Goal: Register for event/course: Sign up to attend an event or enroll in a course

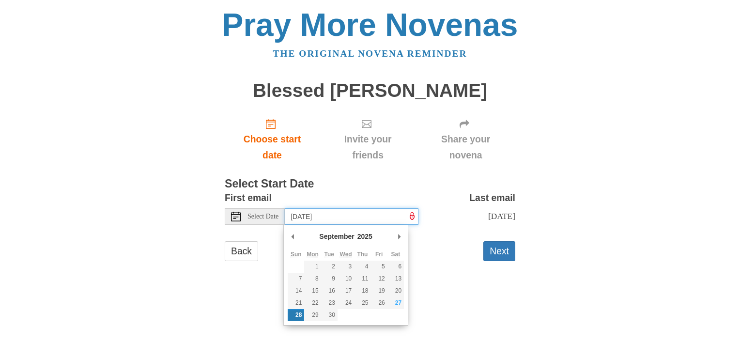
click at [357, 214] on input "[DATE]" at bounding box center [352, 216] width 134 height 16
type input "Saturday, September 27th"
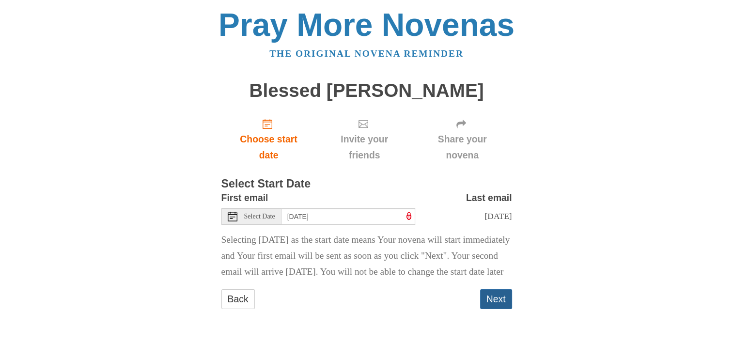
click at [490, 309] on button "Next" at bounding box center [496, 299] width 32 height 20
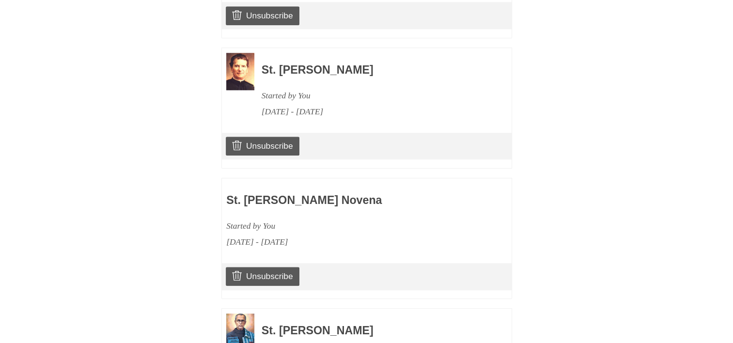
scroll to position [1596, 0]
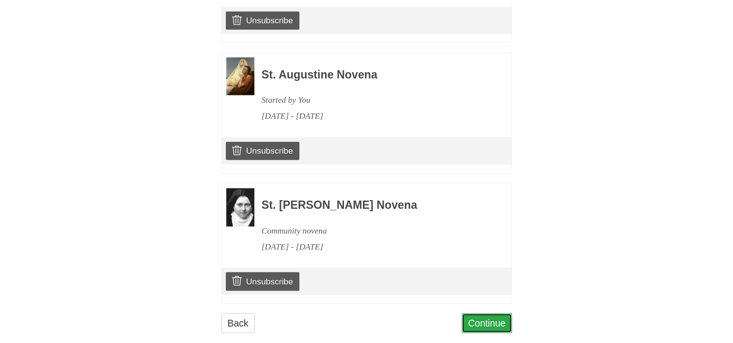
click at [482, 313] on link "Continue" at bounding box center [486, 323] width 50 height 20
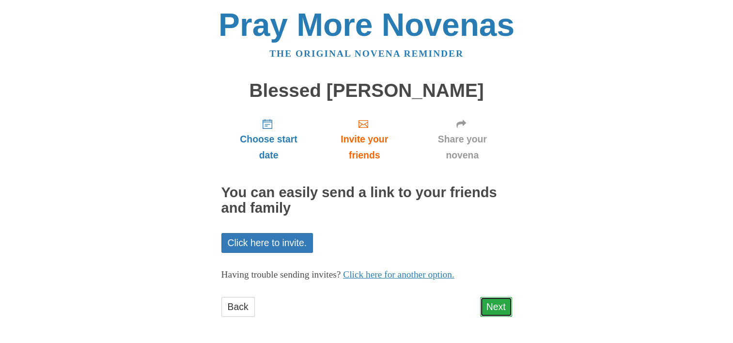
click at [496, 306] on link "Next" at bounding box center [496, 307] width 32 height 20
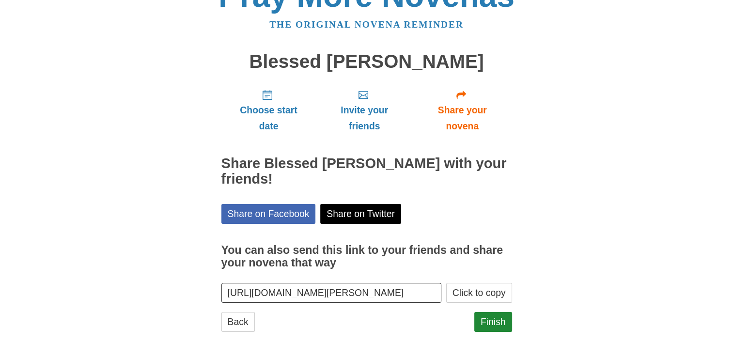
scroll to position [46, 0]
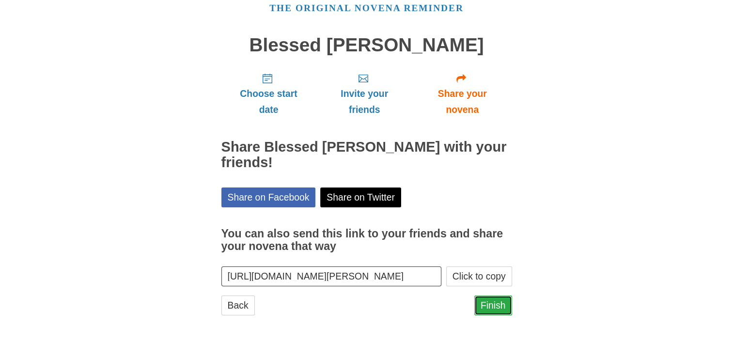
click at [495, 301] on link "Finish" at bounding box center [493, 305] width 38 height 20
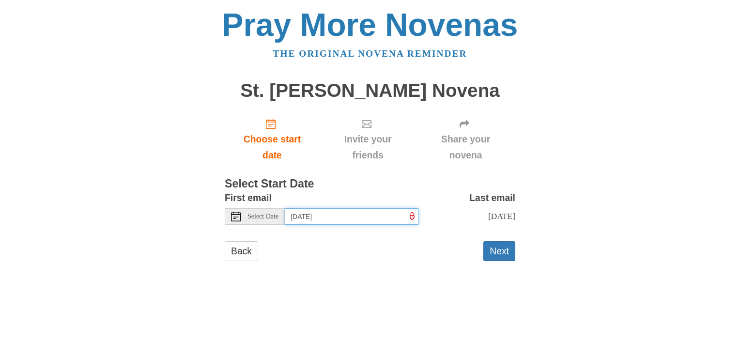
click at [350, 216] on input "[DATE]" at bounding box center [352, 216] width 134 height 16
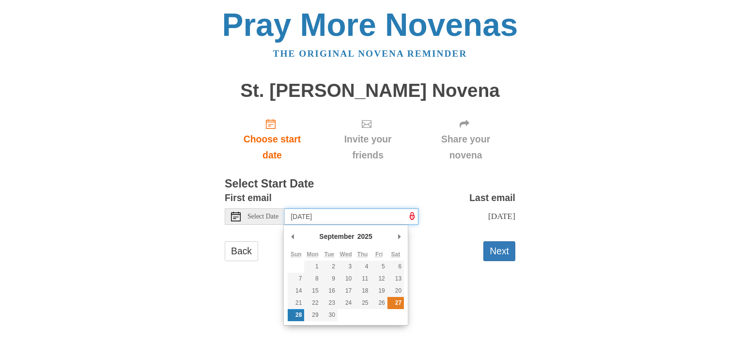
type input "[DATE]"
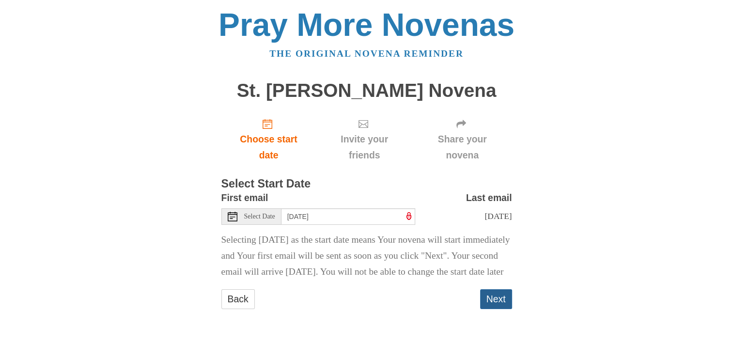
click at [495, 309] on button "Next" at bounding box center [496, 299] width 32 height 20
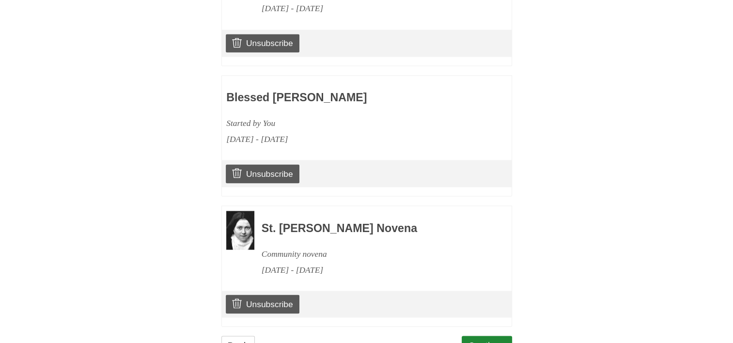
scroll to position [1726, 0]
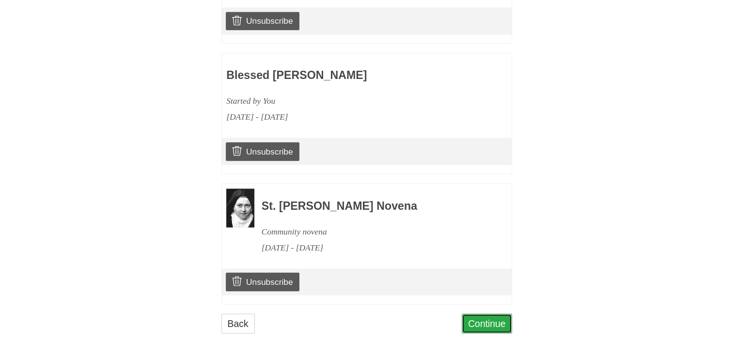
click at [495, 313] on link "Continue" at bounding box center [486, 323] width 50 height 20
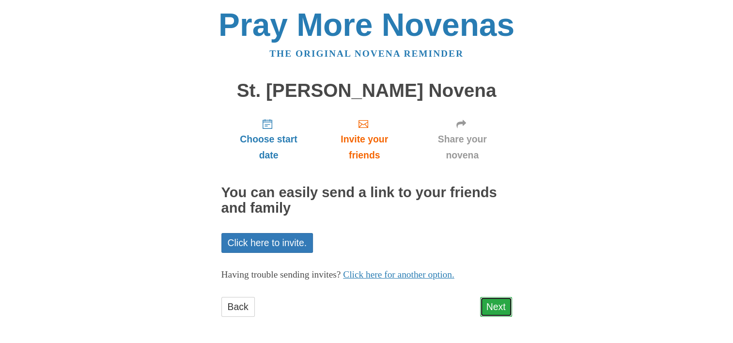
click at [494, 305] on link "Next" at bounding box center [496, 307] width 32 height 20
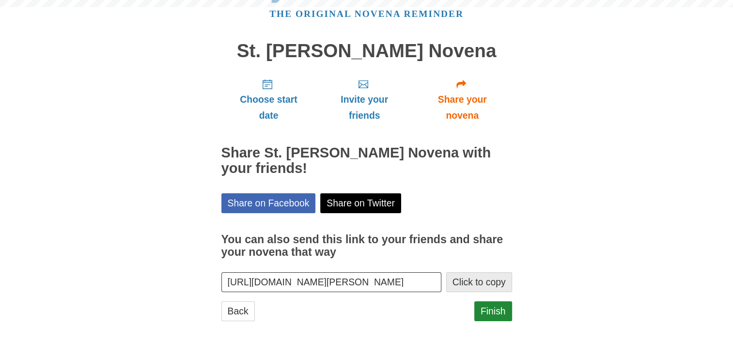
scroll to position [46, 0]
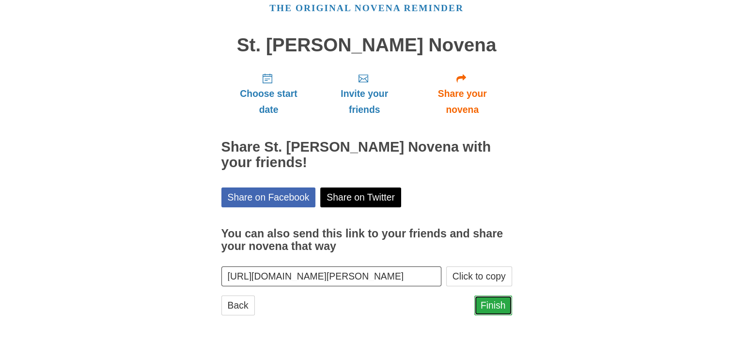
click at [490, 307] on link "Finish" at bounding box center [493, 305] width 38 height 20
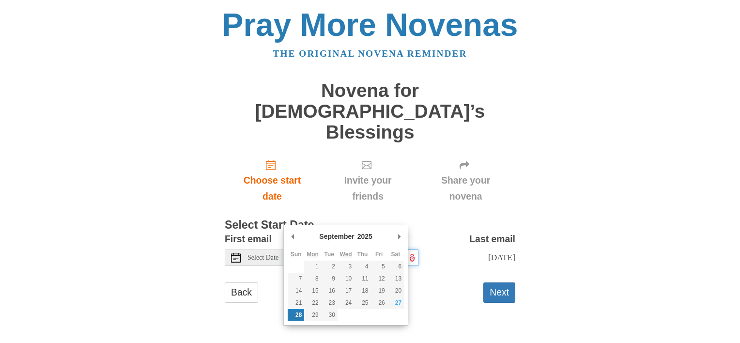
click at [370, 249] on input "Sunday, September 28th" at bounding box center [352, 257] width 134 height 16
type input "Saturday, September 27th"
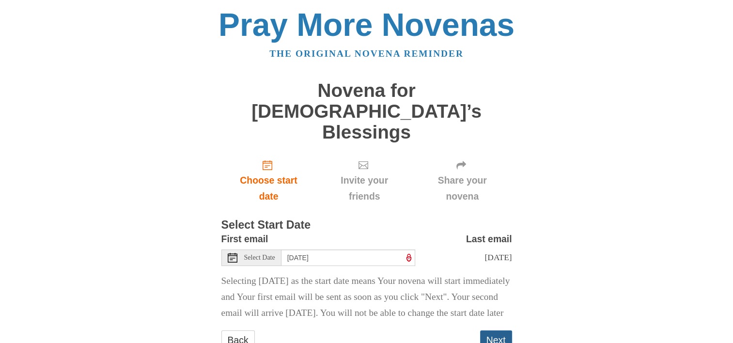
click at [489, 330] on button "Next" at bounding box center [496, 340] width 32 height 20
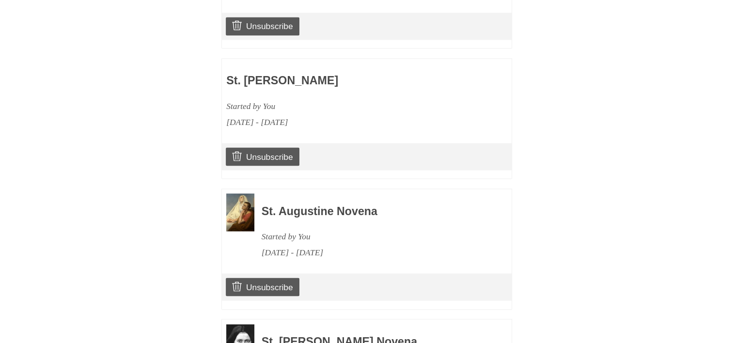
scroll to position [1854, 0]
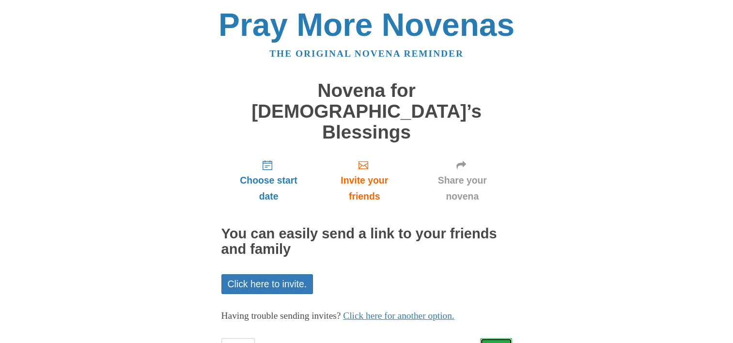
click at [492, 338] on link "Next" at bounding box center [496, 348] width 32 height 20
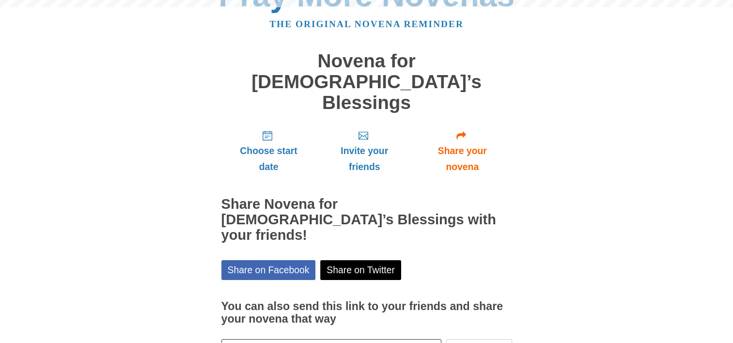
scroll to position [46, 0]
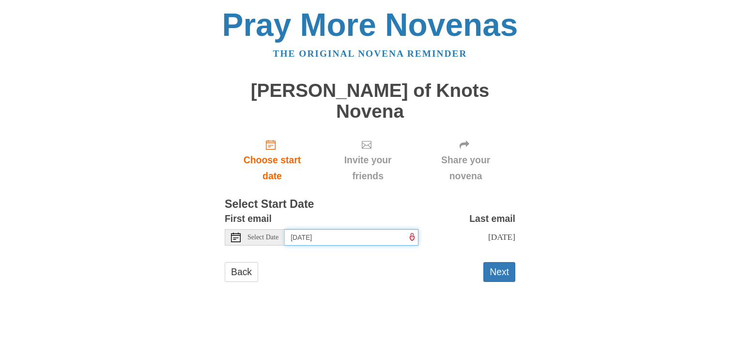
click at [386, 229] on input "Sunday, September 28th" at bounding box center [352, 237] width 134 height 16
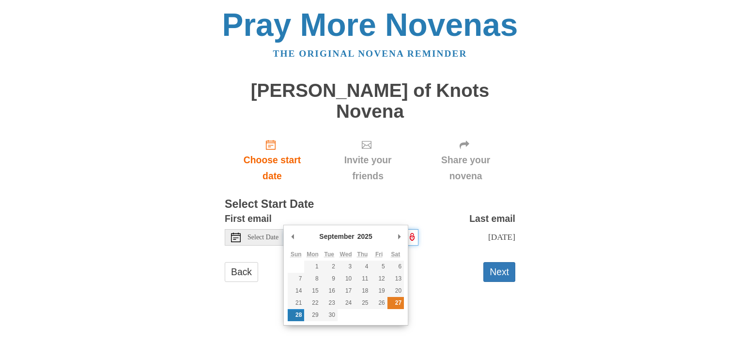
type input "Saturday, September 27th"
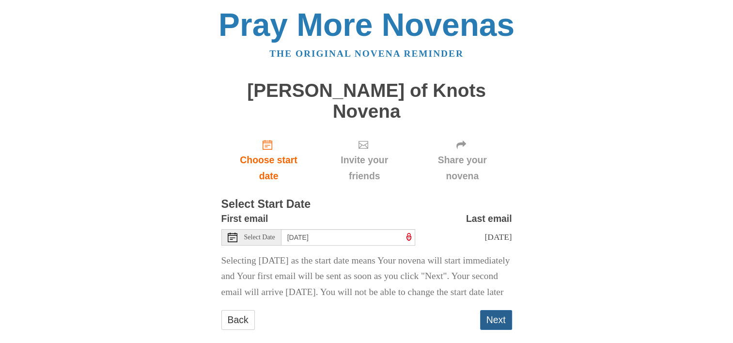
click at [491, 312] on button "Next" at bounding box center [496, 320] width 32 height 20
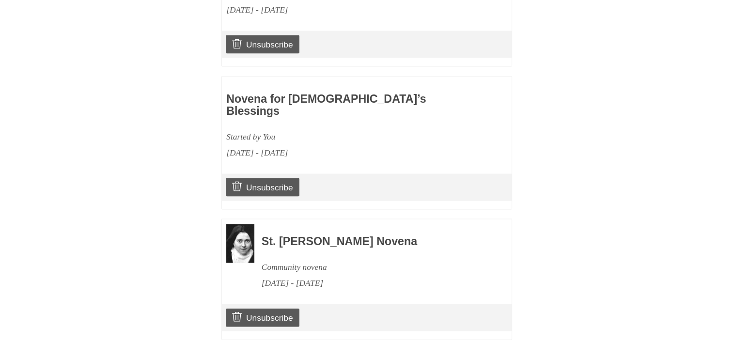
scroll to position [1986, 0]
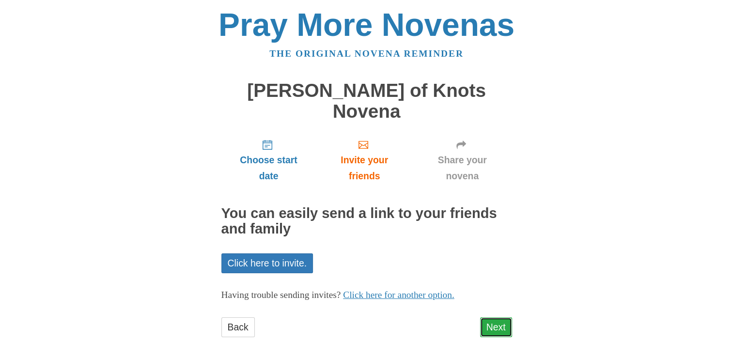
click at [496, 317] on link "Next" at bounding box center [496, 327] width 32 height 20
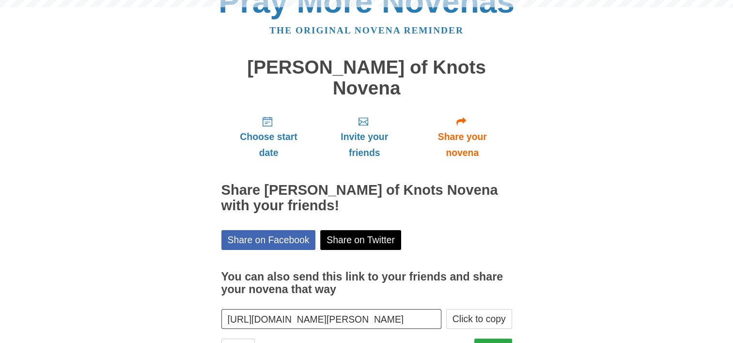
scroll to position [46, 0]
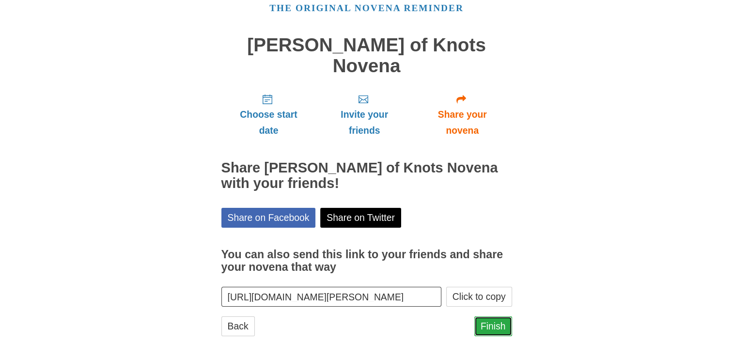
click at [488, 316] on link "Finish" at bounding box center [493, 326] width 38 height 20
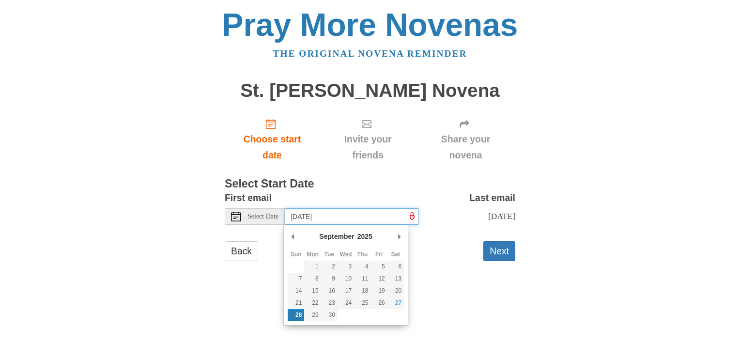
click at [390, 219] on input "Sunday, September 28th" at bounding box center [352, 216] width 134 height 16
type input "Saturday, September 27th"
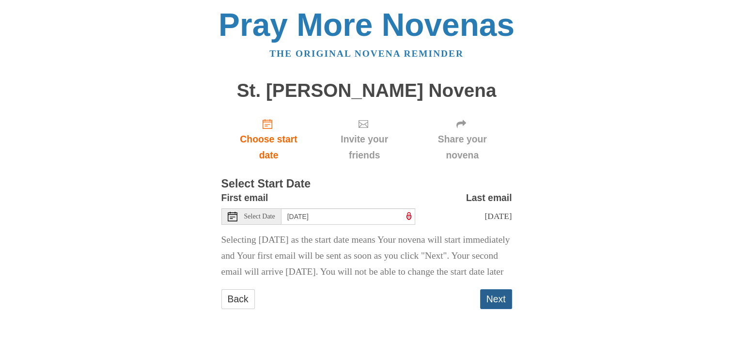
click at [495, 309] on button "Next" at bounding box center [496, 299] width 32 height 20
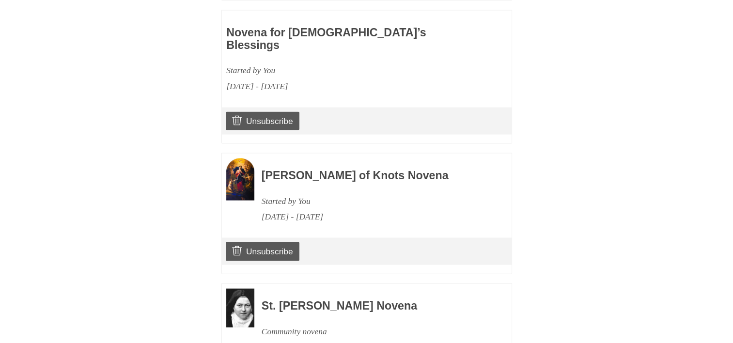
scroll to position [2097, 0]
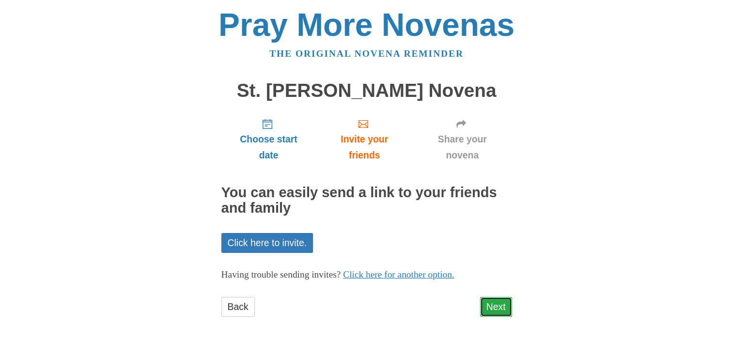
click at [492, 305] on link "Next" at bounding box center [496, 307] width 32 height 20
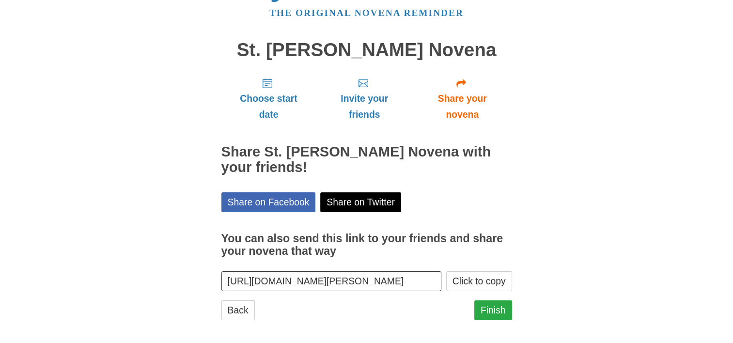
scroll to position [46, 0]
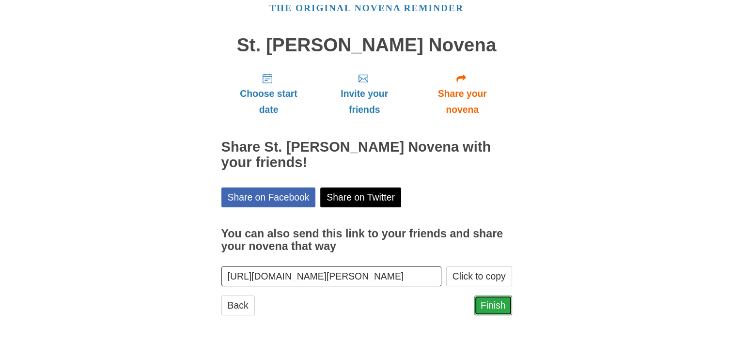
click at [494, 306] on link "Finish" at bounding box center [493, 305] width 38 height 20
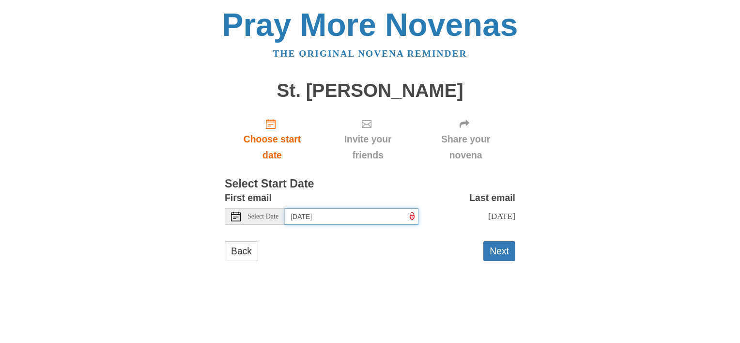
click at [381, 215] on input "[DATE]" at bounding box center [352, 216] width 134 height 16
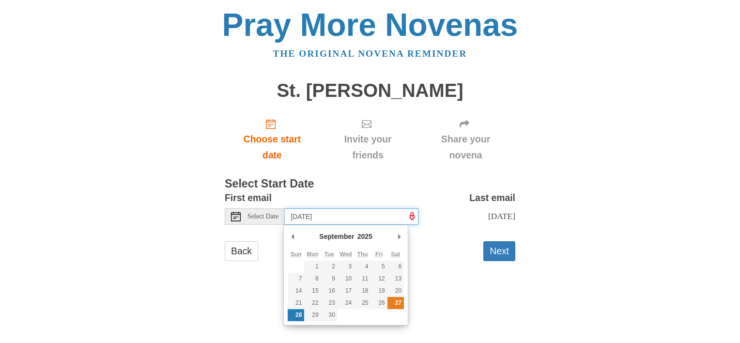
type input "Saturday, September 27th"
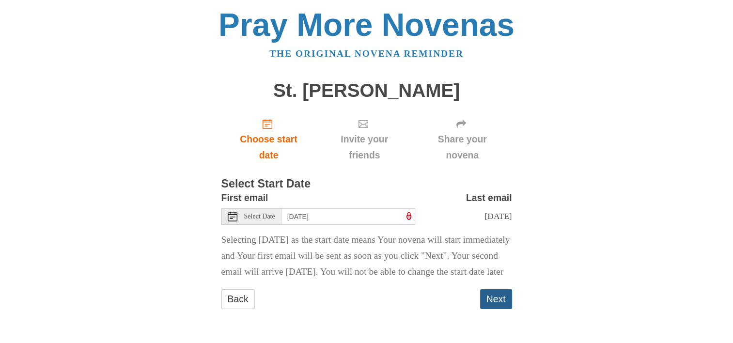
click at [495, 309] on button "Next" at bounding box center [496, 299] width 32 height 20
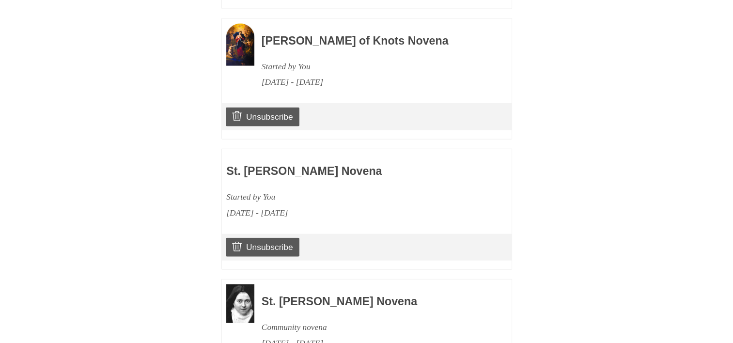
scroll to position [2246, 0]
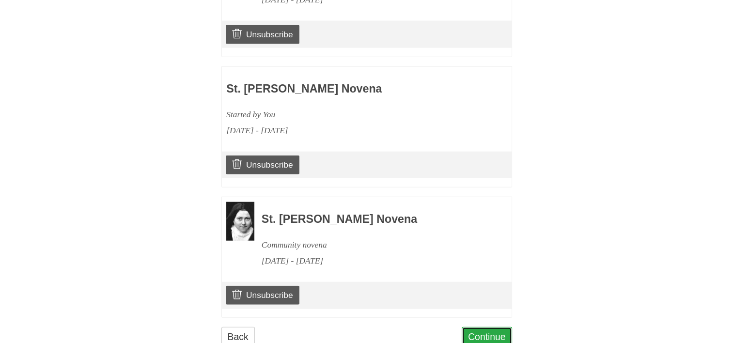
click at [488, 327] on link "Continue" at bounding box center [486, 337] width 50 height 20
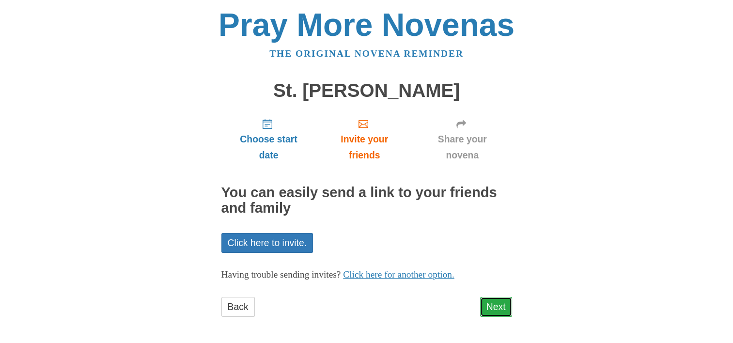
click at [493, 304] on link "Next" at bounding box center [496, 307] width 32 height 20
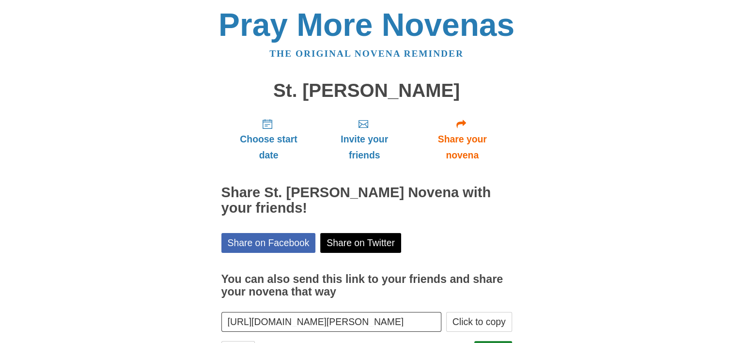
scroll to position [46, 0]
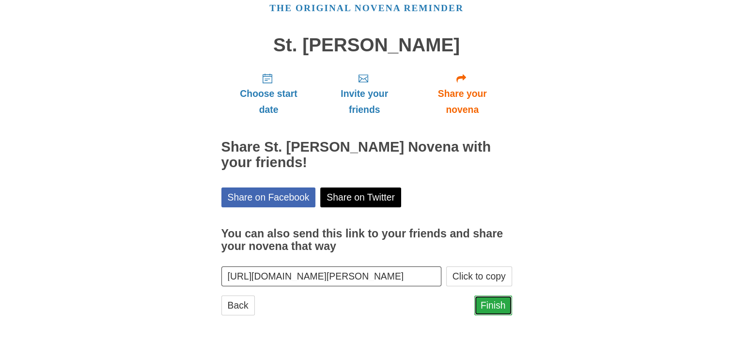
click at [495, 304] on link "Finish" at bounding box center [493, 305] width 38 height 20
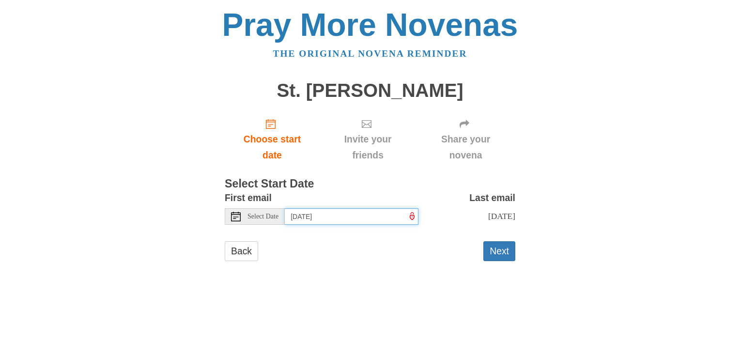
click at [346, 217] on input "Sunday, September 28th" at bounding box center [352, 216] width 134 height 16
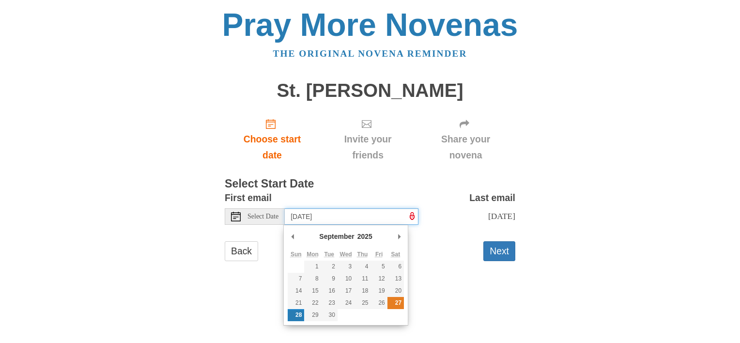
type input "Saturday, September 27th"
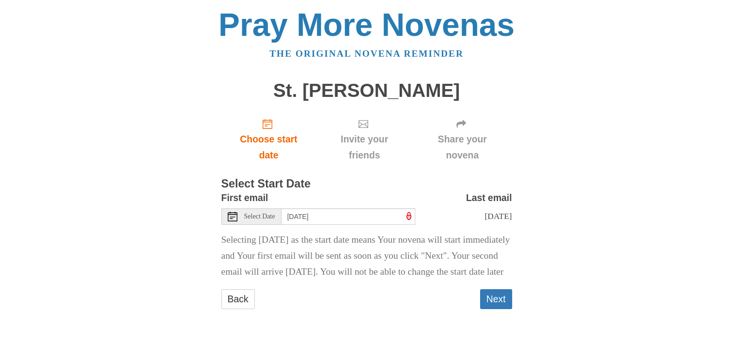
drag, startPoint x: 499, startPoint y: 312, endPoint x: 504, endPoint y: 303, distance: 10.4
click at [499, 309] on button "Next" at bounding box center [496, 299] width 32 height 20
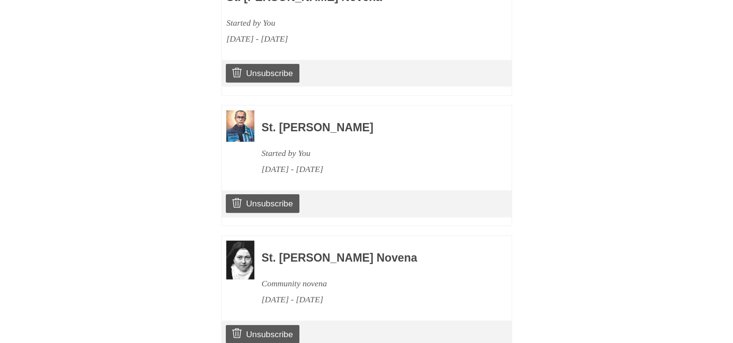
scroll to position [2375, 0]
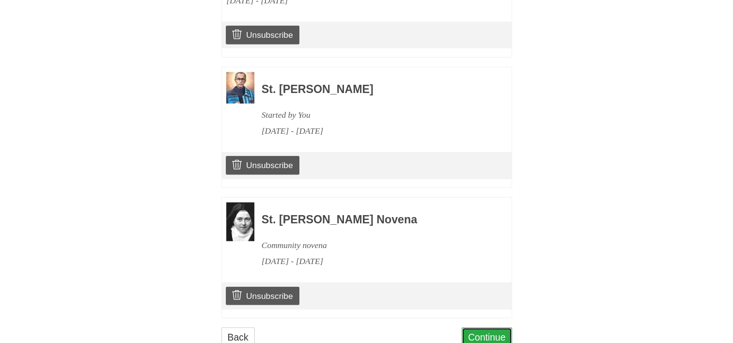
click at [476, 327] on link "Continue" at bounding box center [486, 337] width 50 height 20
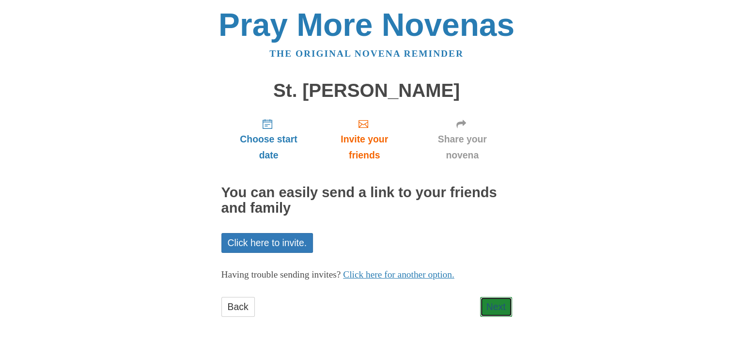
click at [500, 303] on link "Next" at bounding box center [496, 307] width 32 height 20
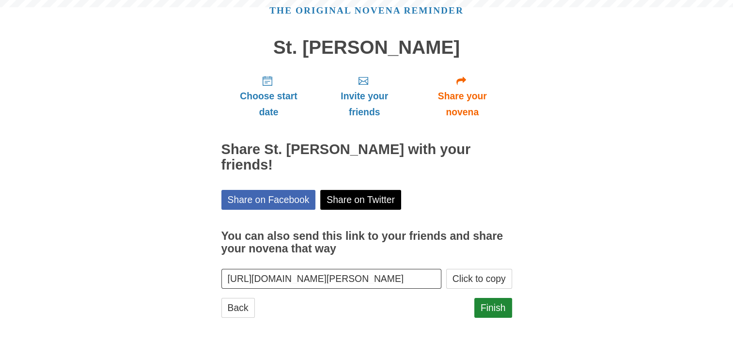
scroll to position [46, 0]
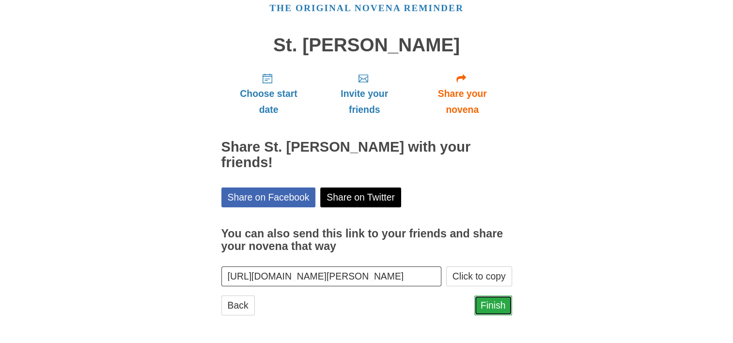
click at [493, 306] on link "Finish" at bounding box center [493, 305] width 38 height 20
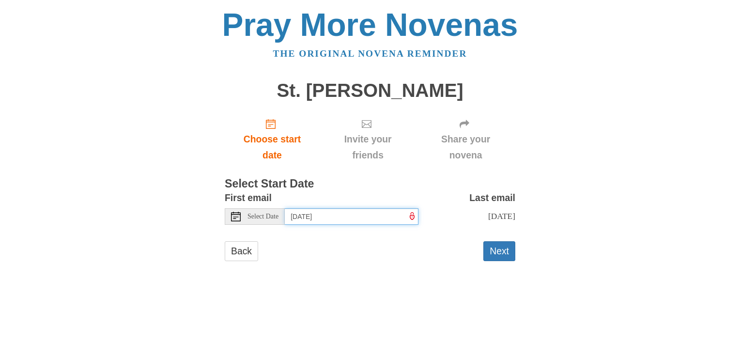
click at [351, 215] on input "Sunday, September 28th" at bounding box center [352, 216] width 134 height 16
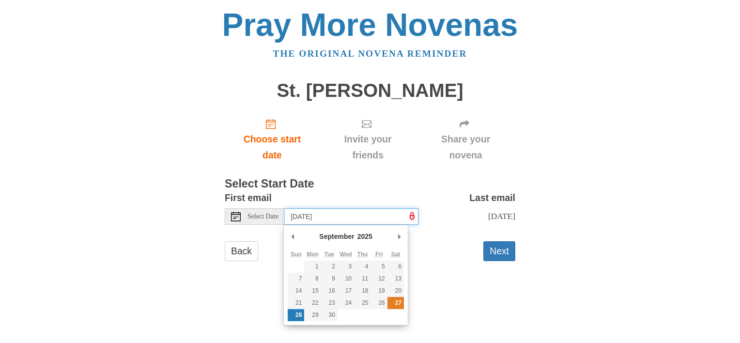
type input "Saturday, September 27th"
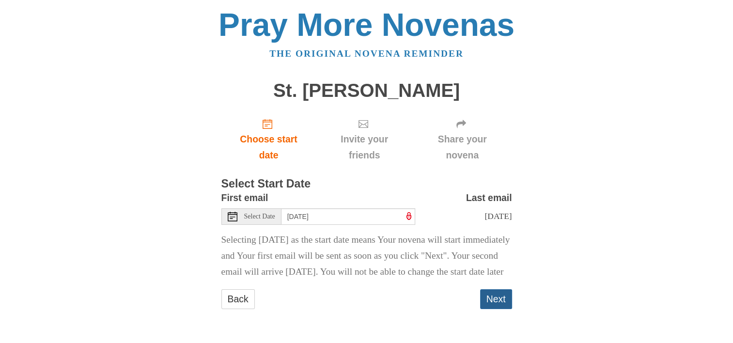
click at [490, 309] on button "Next" at bounding box center [496, 299] width 32 height 20
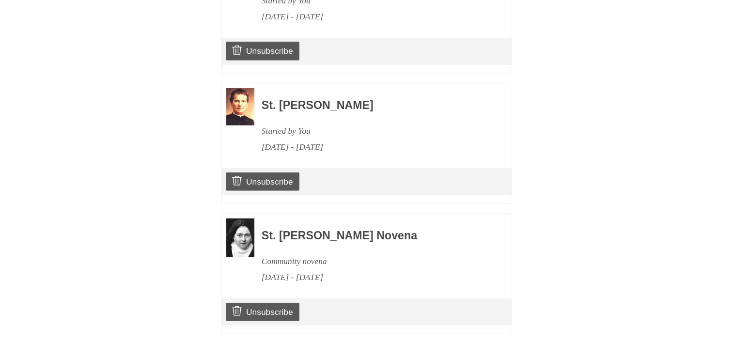
scroll to position [2506, 0]
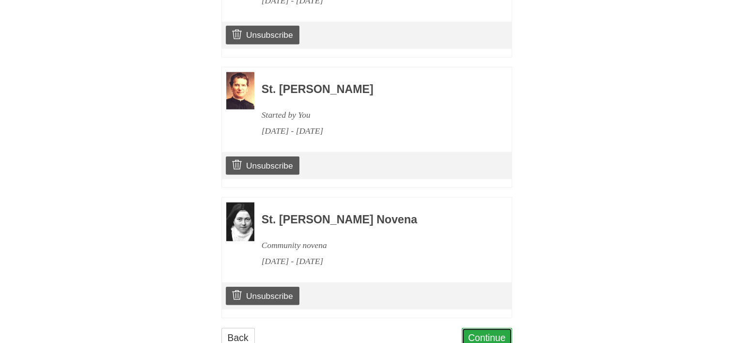
click at [484, 328] on link "Continue" at bounding box center [486, 338] width 50 height 20
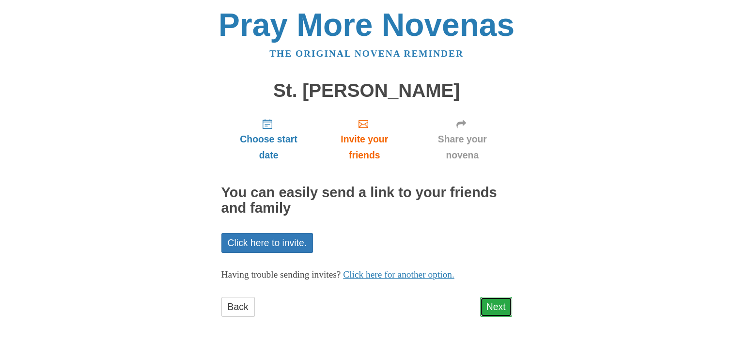
click at [494, 305] on link "Next" at bounding box center [496, 307] width 32 height 20
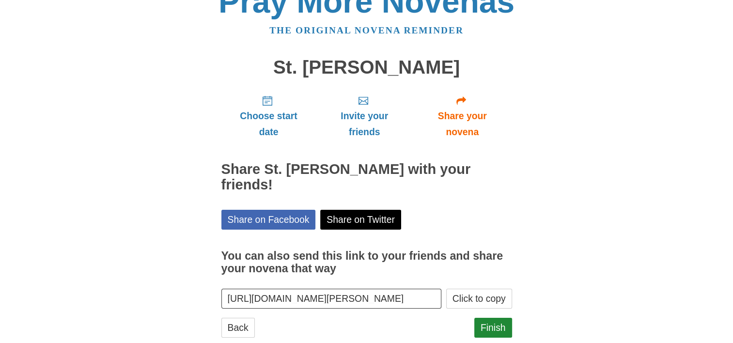
scroll to position [46, 0]
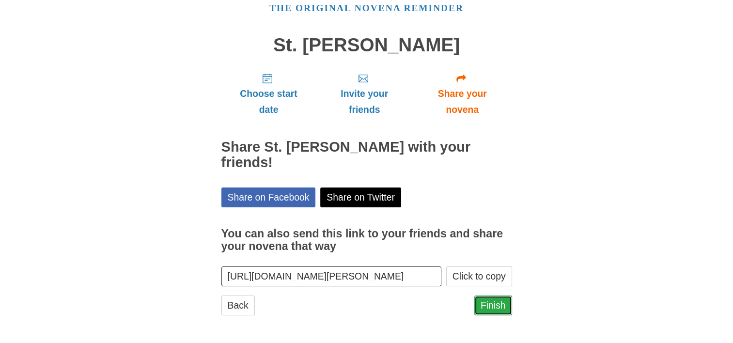
click at [491, 305] on link "Finish" at bounding box center [493, 305] width 38 height 20
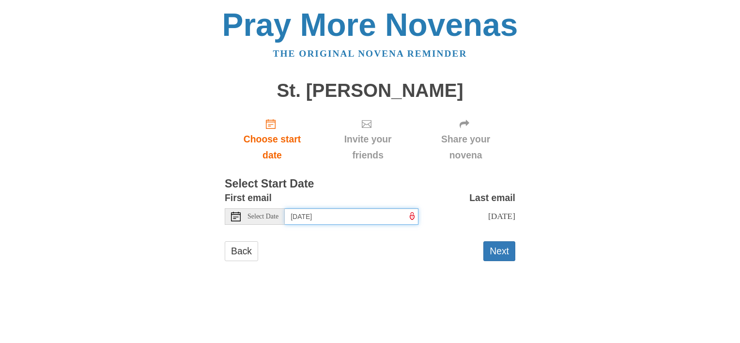
click at [388, 215] on input "Sunday, September 28th" at bounding box center [352, 216] width 134 height 16
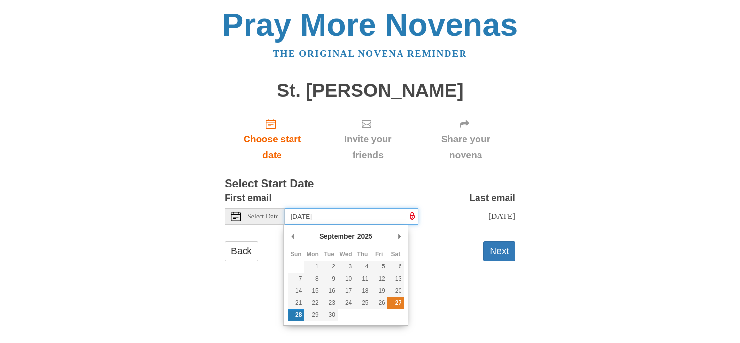
type input "Saturday, September 27th"
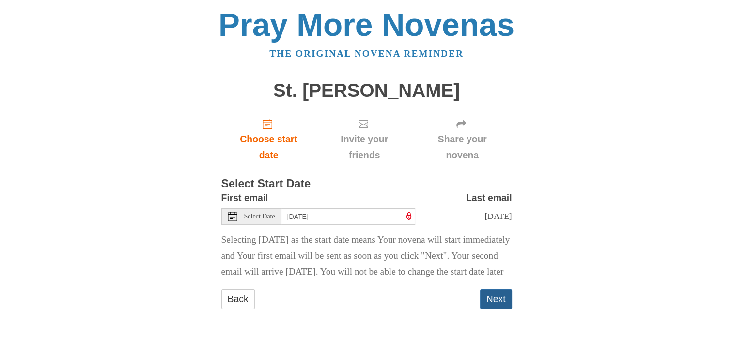
click at [490, 309] on button "Next" at bounding box center [496, 299] width 32 height 20
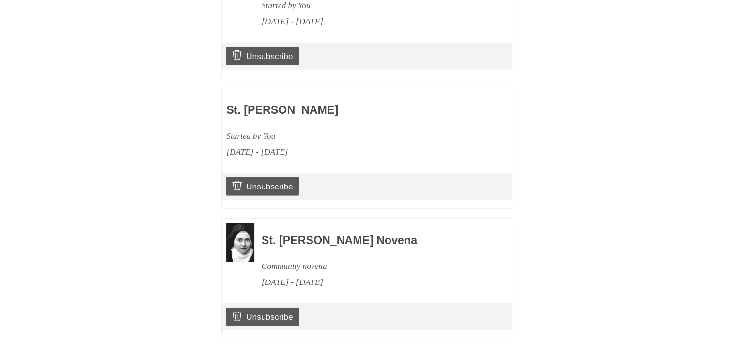
scroll to position [2635, 0]
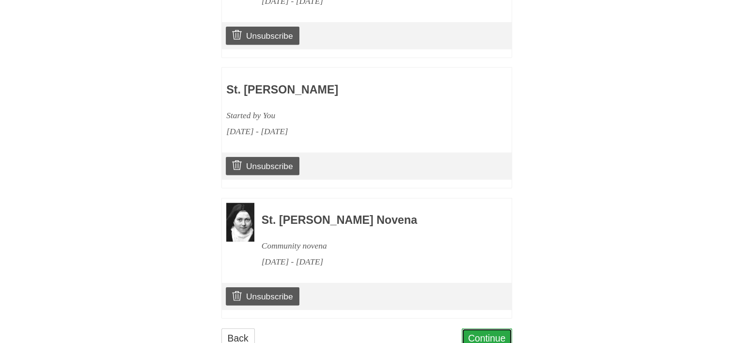
click at [487, 328] on link "Continue" at bounding box center [486, 338] width 50 height 20
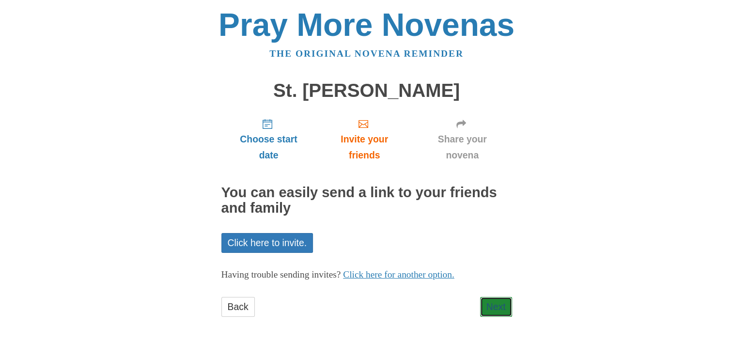
click at [500, 304] on link "Next" at bounding box center [496, 307] width 32 height 20
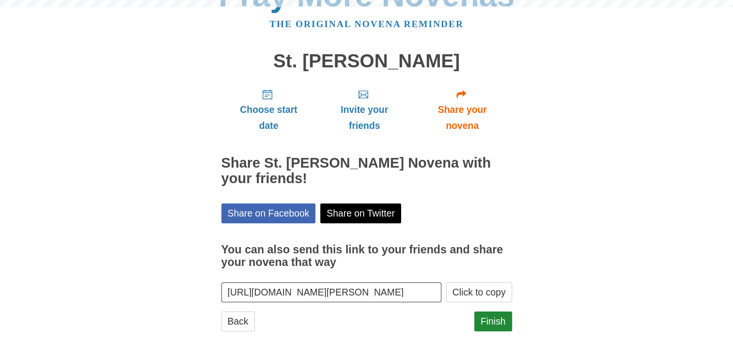
scroll to position [46, 0]
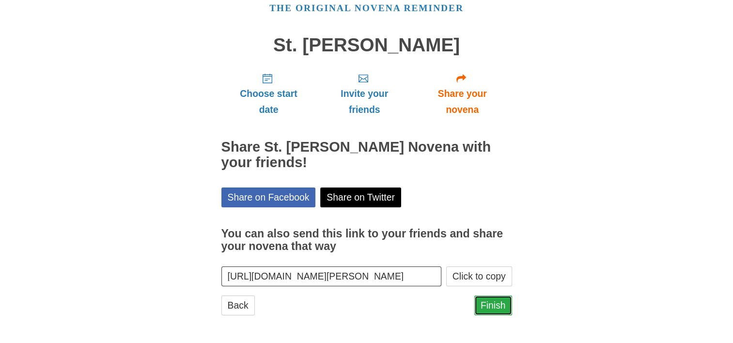
click at [489, 306] on link "Finish" at bounding box center [493, 305] width 38 height 20
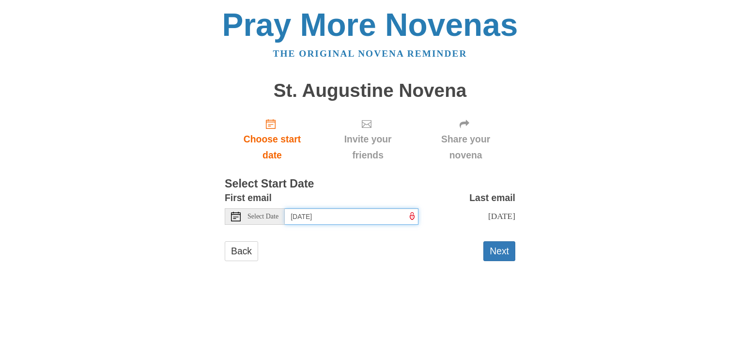
click at [371, 216] on input "[DATE]" at bounding box center [352, 216] width 134 height 16
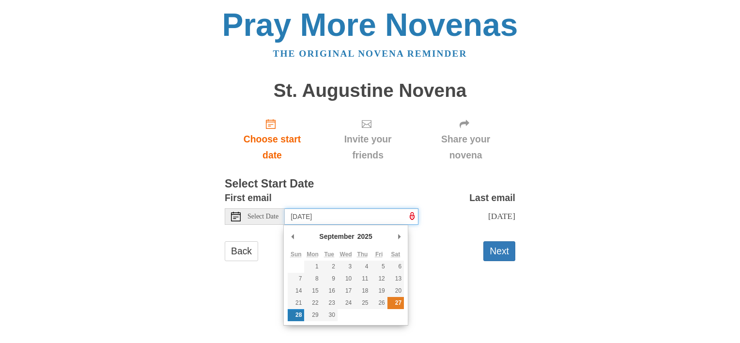
type input "[DATE]"
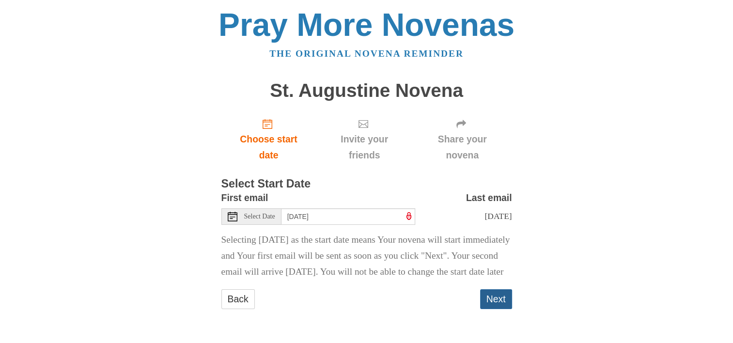
click at [494, 309] on button "Next" at bounding box center [496, 299] width 32 height 20
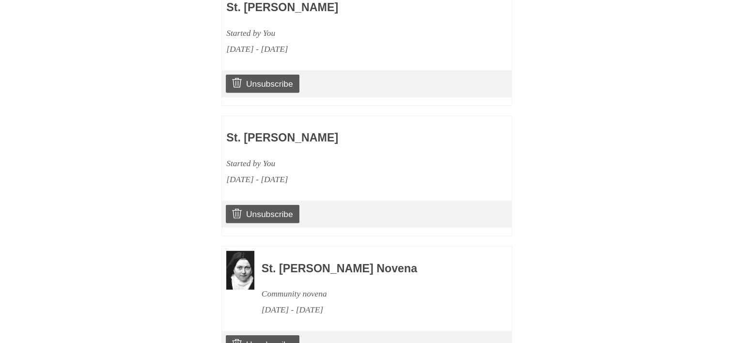
scroll to position [2765, 0]
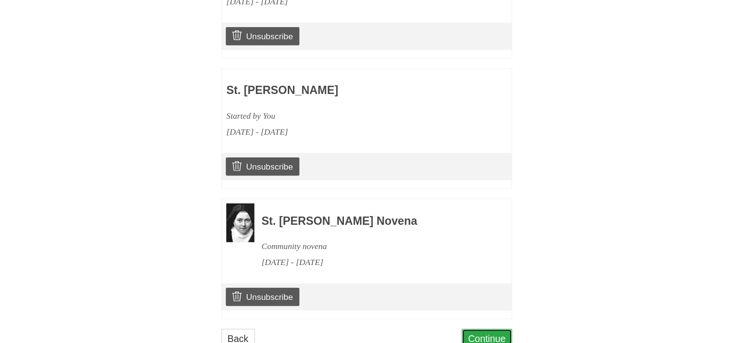
click at [480, 329] on link "Continue" at bounding box center [486, 339] width 50 height 20
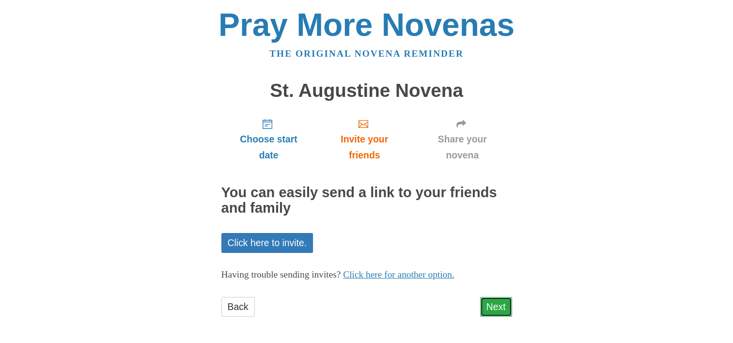
click at [493, 302] on link "Next" at bounding box center [496, 307] width 32 height 20
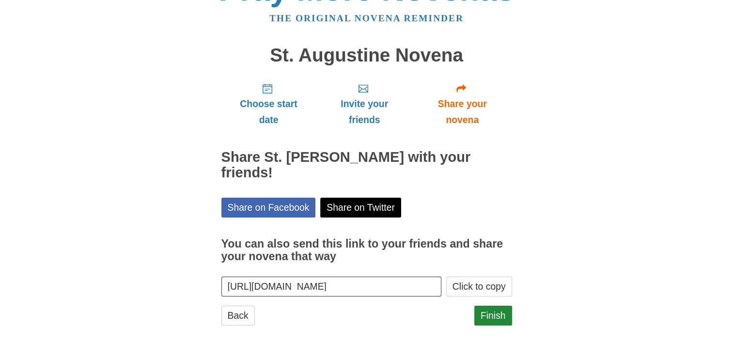
scroll to position [46, 0]
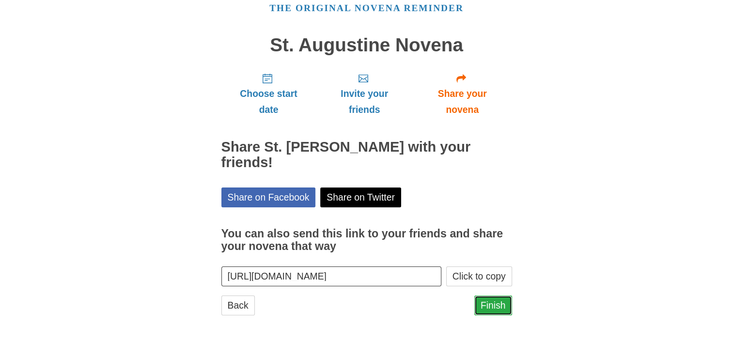
click at [494, 303] on link "Finish" at bounding box center [493, 305] width 38 height 20
